Goal: Information Seeking & Learning: Check status

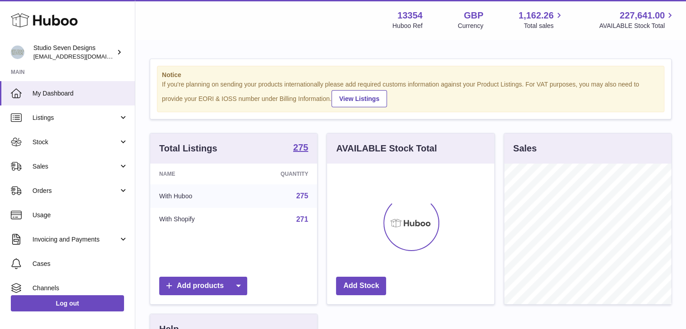
scroll to position [141, 167]
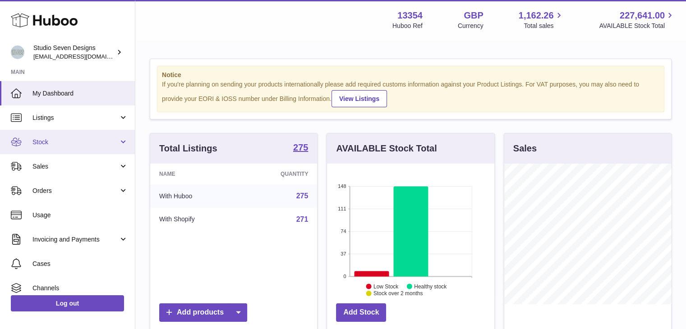
click at [122, 145] on link "Stock" at bounding box center [67, 142] width 135 height 24
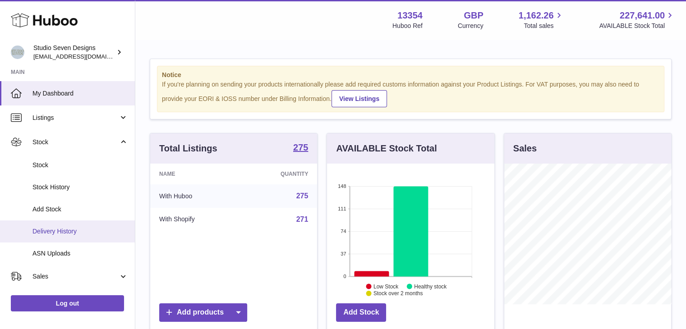
click at [100, 233] on span "Delivery History" at bounding box center [80, 231] width 96 height 9
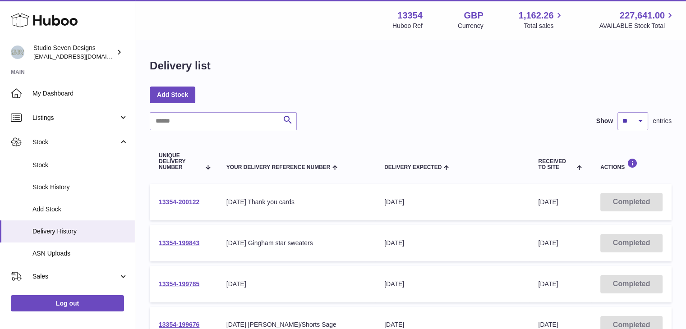
click at [176, 202] on link "13354-200122" at bounding box center [179, 201] width 41 height 7
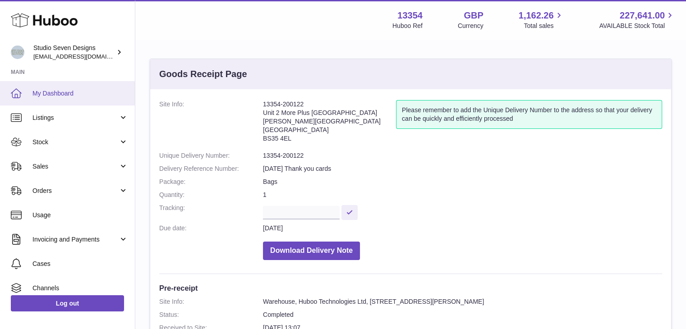
click at [47, 87] on link "My Dashboard" at bounding box center [67, 93] width 135 height 24
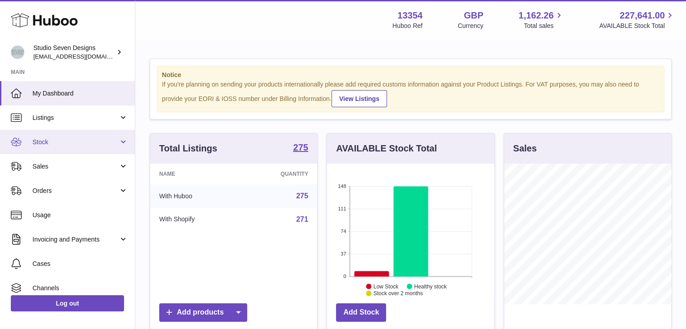
click at [60, 141] on span "Stock" at bounding box center [75, 142] width 86 height 9
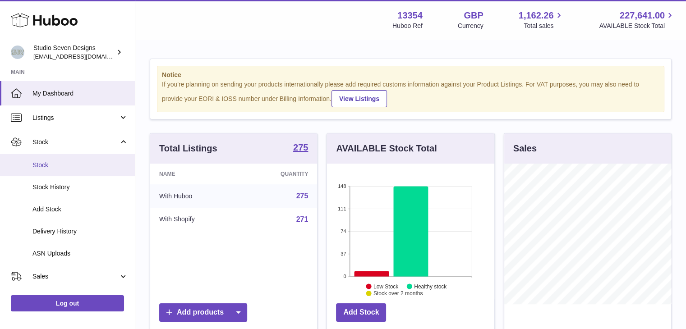
click at [78, 162] on span "Stock" at bounding box center [80, 165] width 96 height 9
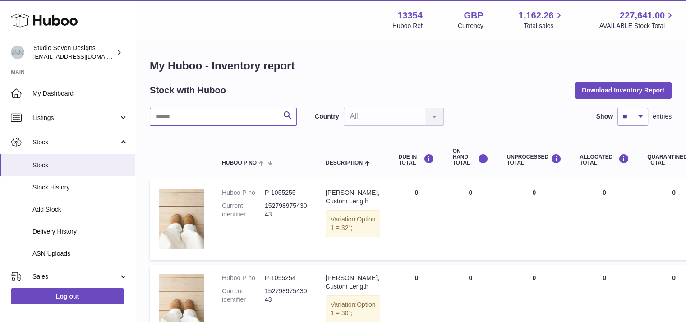
click at [210, 117] on input "text" at bounding box center [223, 117] width 147 height 18
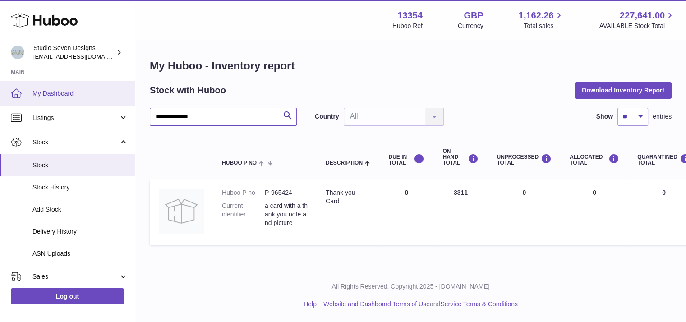
type input "**********"
click at [59, 92] on span "My Dashboard" at bounding box center [80, 93] width 96 height 9
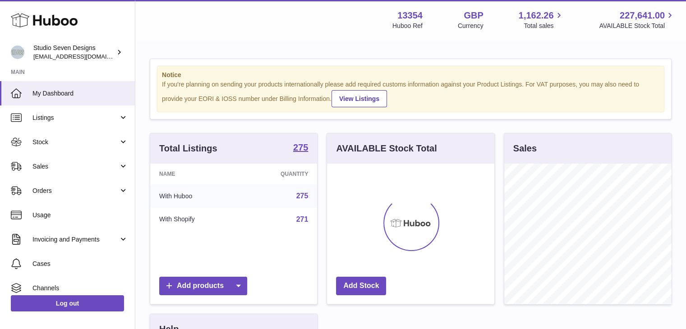
scroll to position [141, 167]
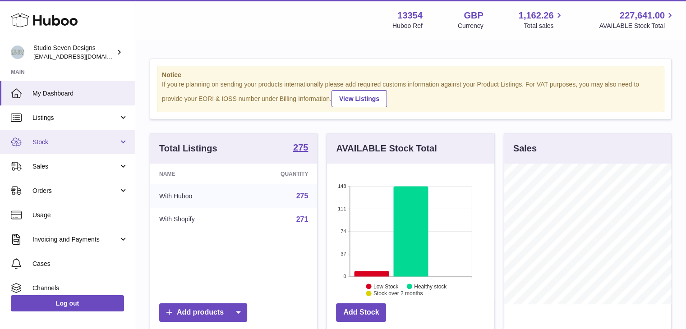
click at [88, 153] on link "Stock" at bounding box center [67, 142] width 135 height 24
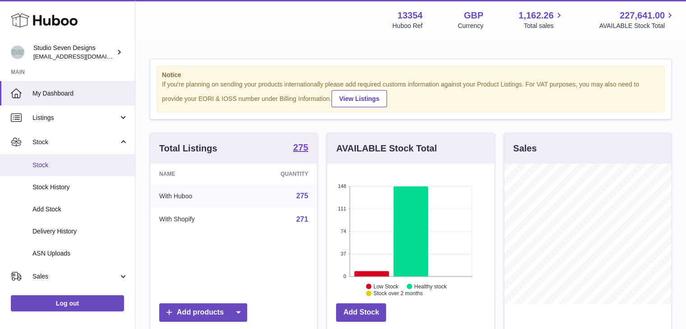
click at [67, 167] on span "Stock" at bounding box center [80, 165] width 96 height 9
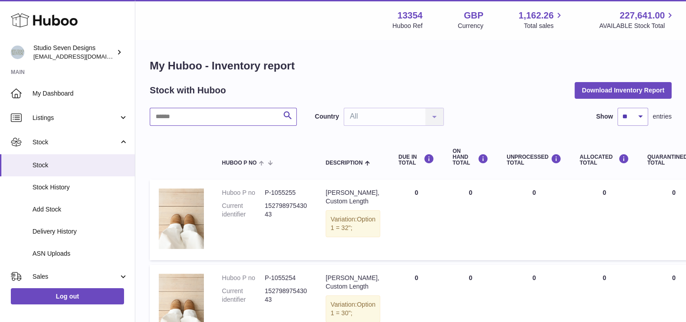
click at [178, 121] on input "text" at bounding box center [223, 117] width 147 height 18
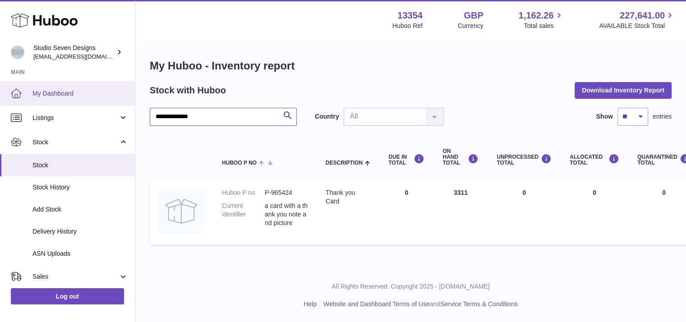
type input "**********"
click at [47, 100] on link "My Dashboard" at bounding box center [67, 93] width 135 height 24
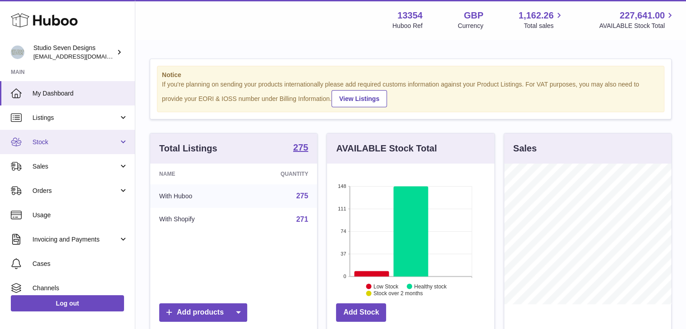
click at [86, 142] on span "Stock" at bounding box center [75, 142] width 86 height 9
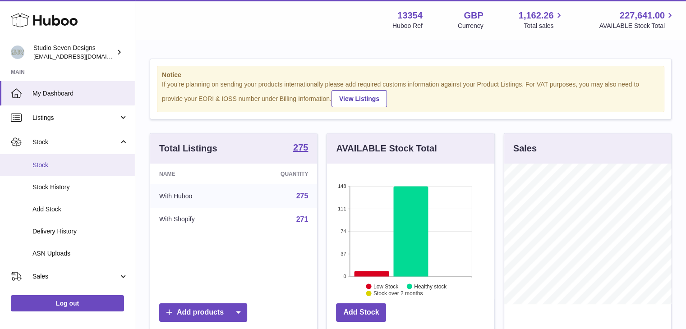
click at [59, 168] on span "Stock" at bounding box center [80, 165] width 96 height 9
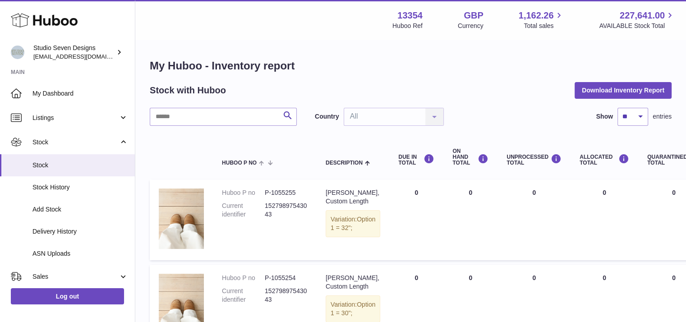
click at [195, 116] on input "text" at bounding box center [223, 117] width 147 height 18
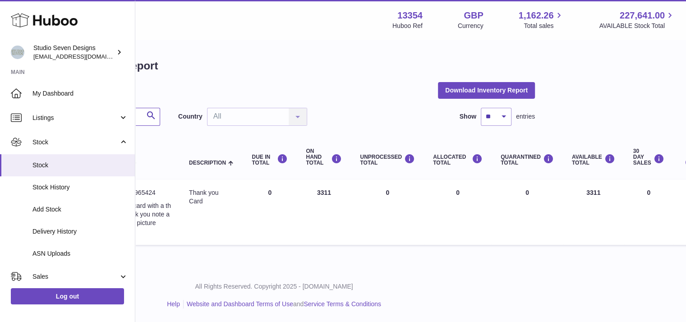
scroll to position [0, 75]
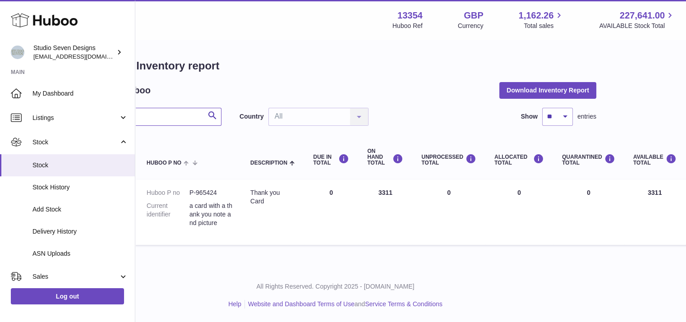
type input "*****"
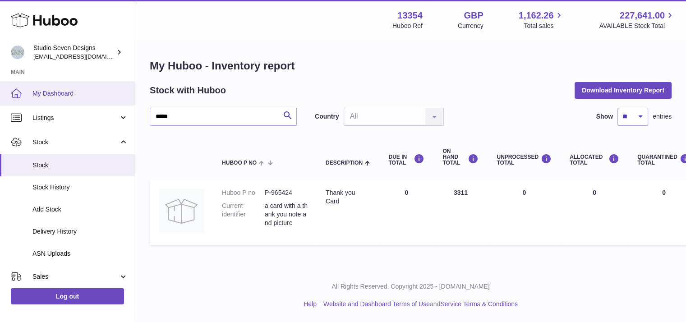
click at [96, 82] on link "My Dashboard" at bounding box center [67, 93] width 135 height 24
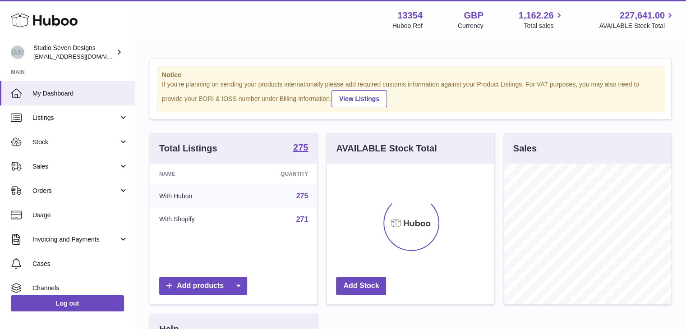
scroll to position [141, 167]
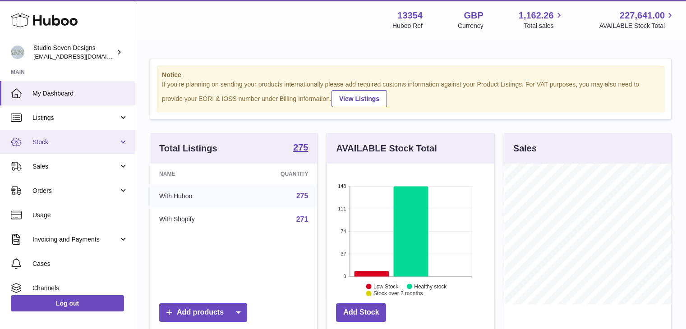
click at [120, 150] on link "Stock" at bounding box center [67, 142] width 135 height 24
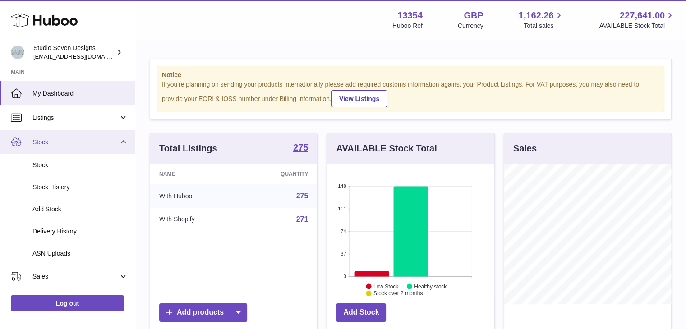
click at [120, 150] on link "Stock" at bounding box center [67, 142] width 135 height 24
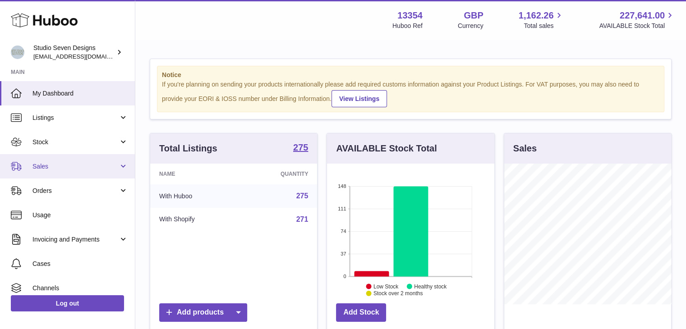
scroll to position [56, 0]
